Goal: Find specific page/section: Find specific page/section

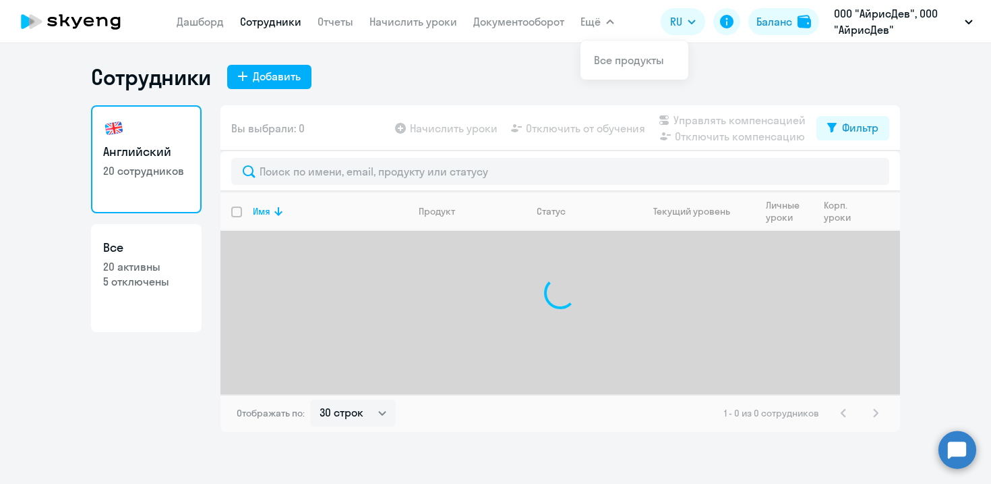
select select "30"
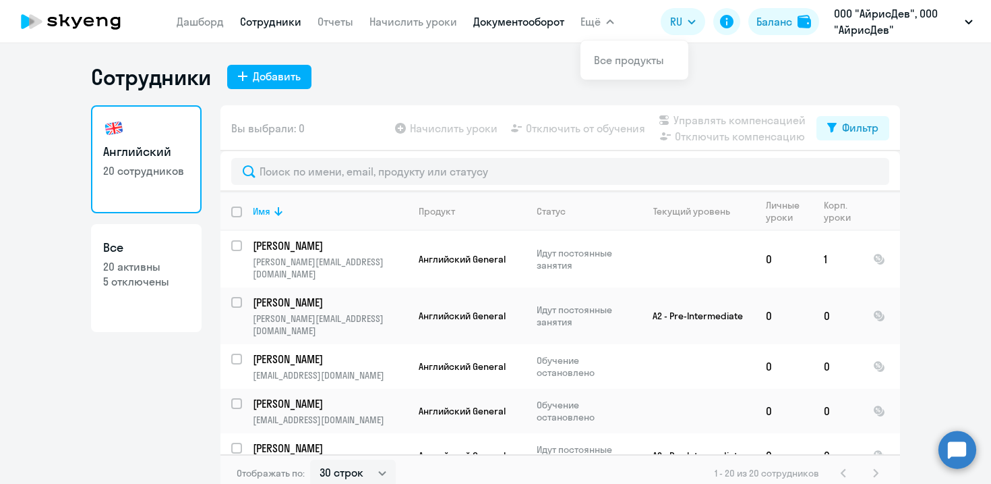
click at [515, 26] on link "Документооборот" at bounding box center [518, 21] width 91 height 13
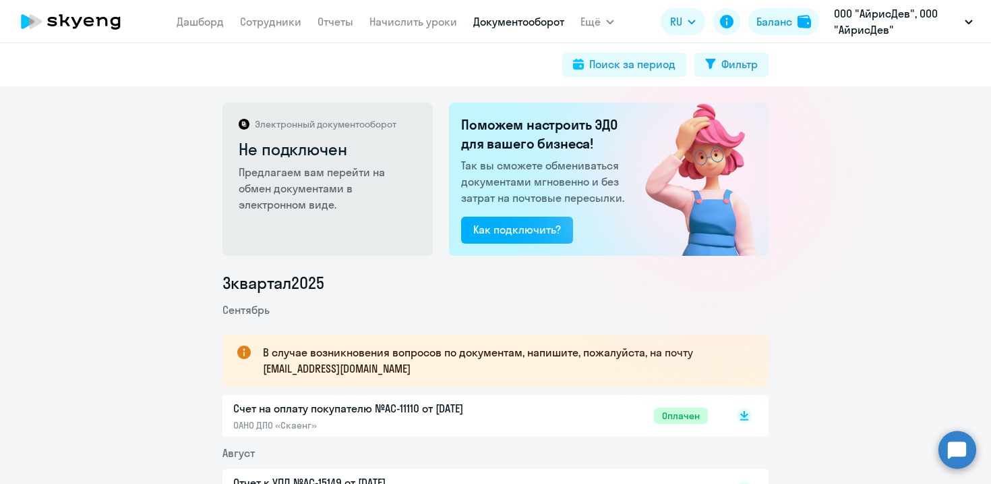
scroll to position [145, 0]
click at [525, 16] on link "Документооборот" at bounding box center [518, 21] width 91 height 13
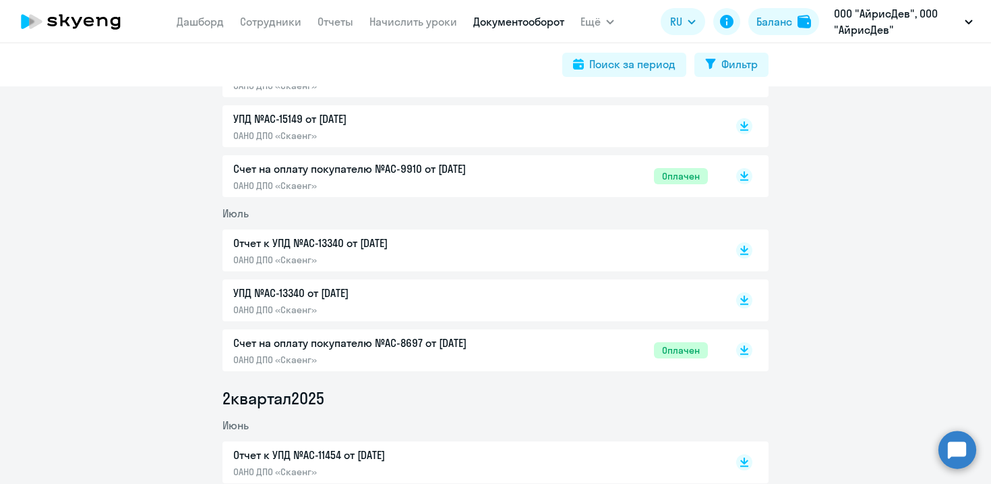
scroll to position [562, 0]
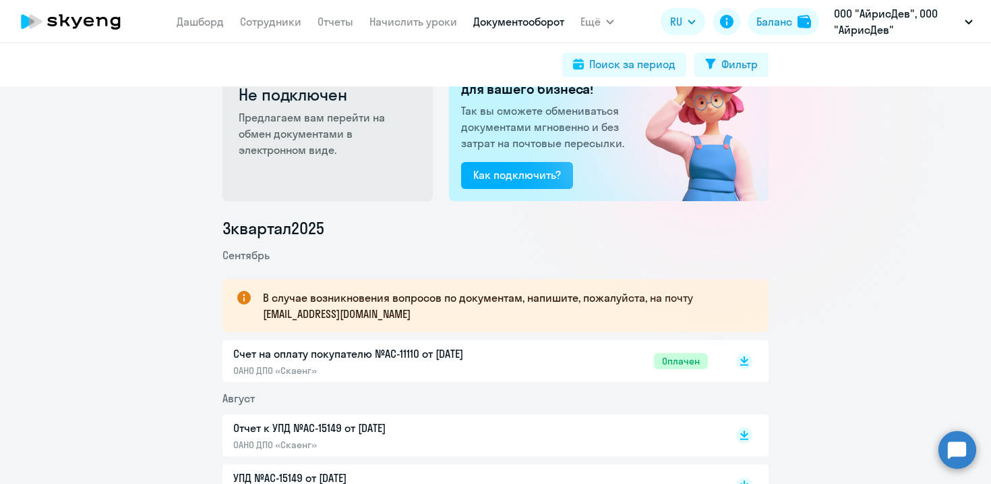
scroll to position [146, 0]
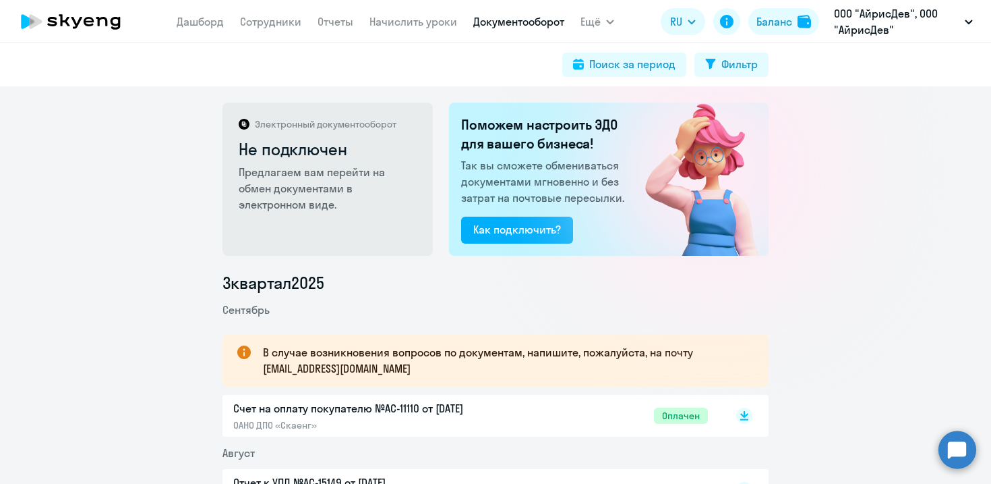
scroll to position [250, 0]
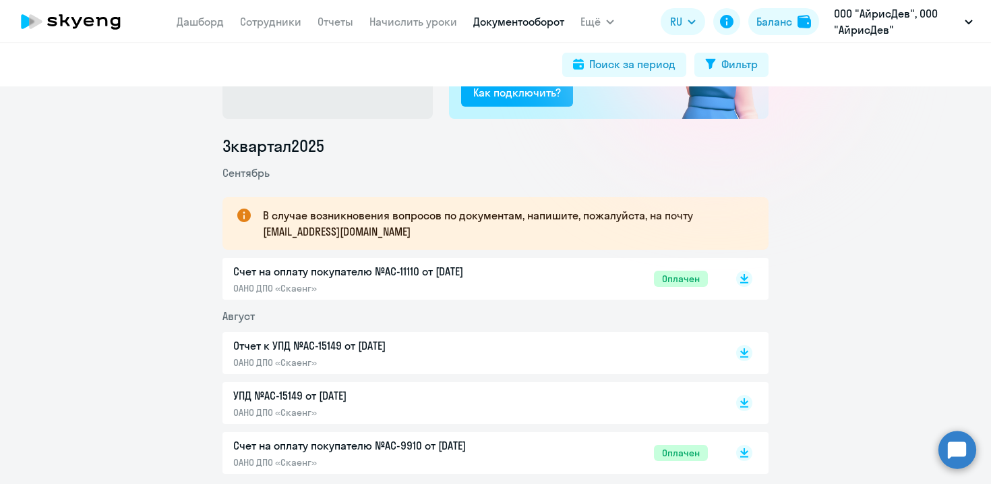
scroll to position [5, 0]
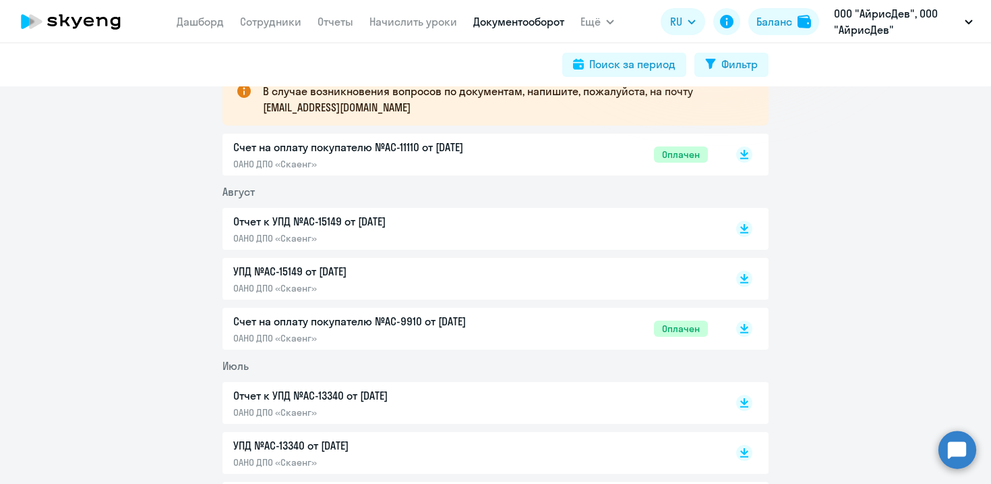
scroll to position [197, 0]
